Goal: Find specific page/section: Find specific page/section

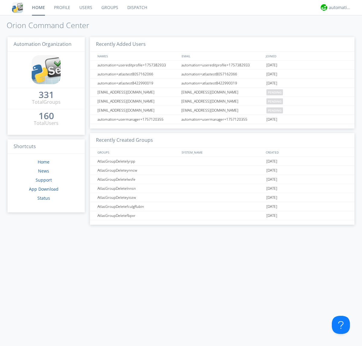
click at [109, 8] on link "Groups" at bounding box center [110, 7] width 26 height 15
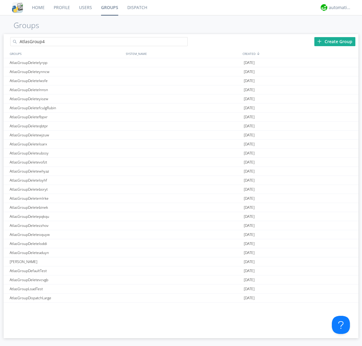
type input "AtlasGroup4"
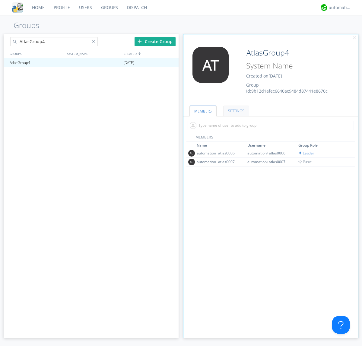
click at [236, 111] on link "SETTINGS" at bounding box center [236, 111] width 26 height 11
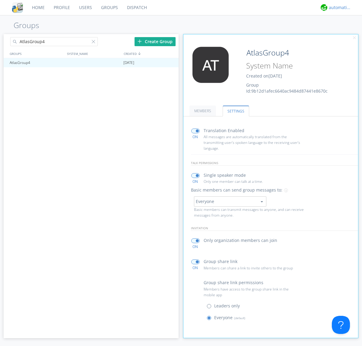
click at [339, 8] on div "automation+atlas" at bounding box center [340, 8] width 23 height 6
